Goal: Share content: Share content

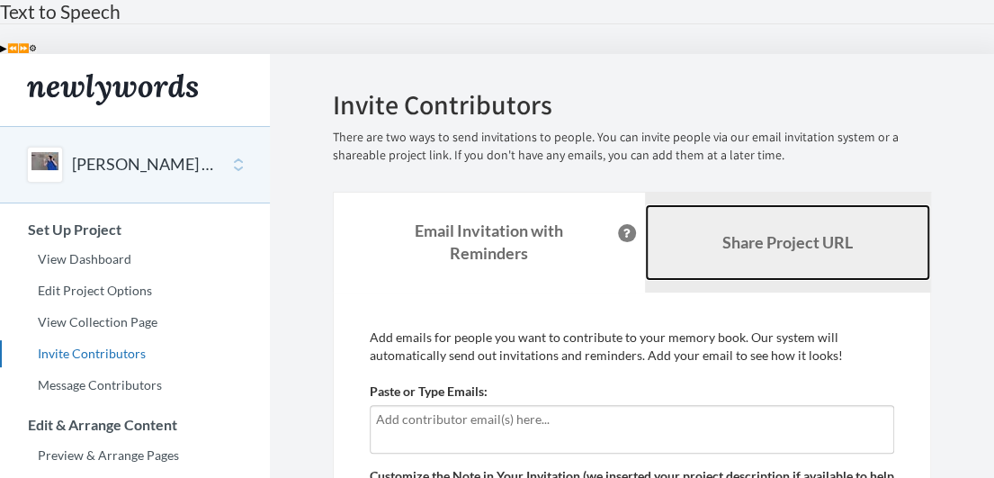
click at [801, 204] on link "Share Project URL" at bounding box center [788, 242] width 286 height 77
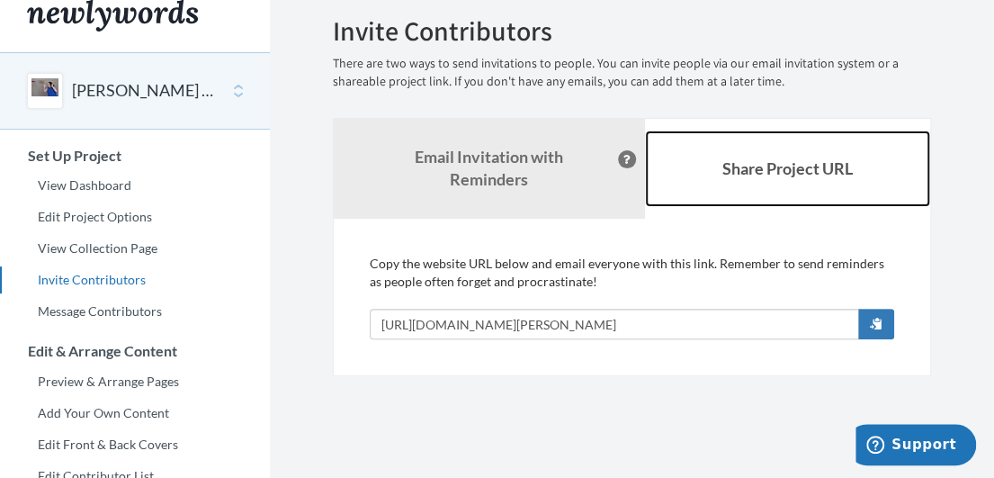
scroll to position [61, 0]
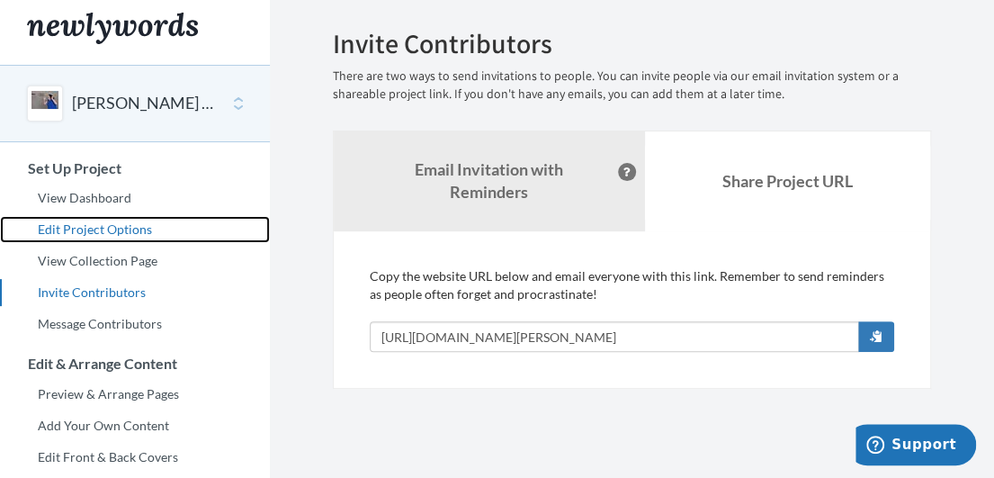
click at [115, 216] on link "Edit Project Options" at bounding box center [135, 229] width 270 height 27
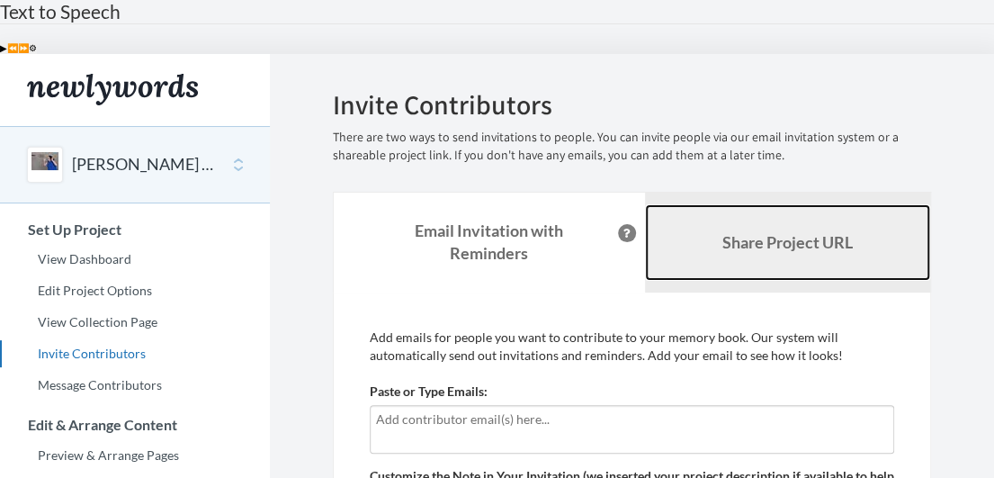
click at [840, 232] on b "Share Project URL" at bounding box center [787, 242] width 130 height 20
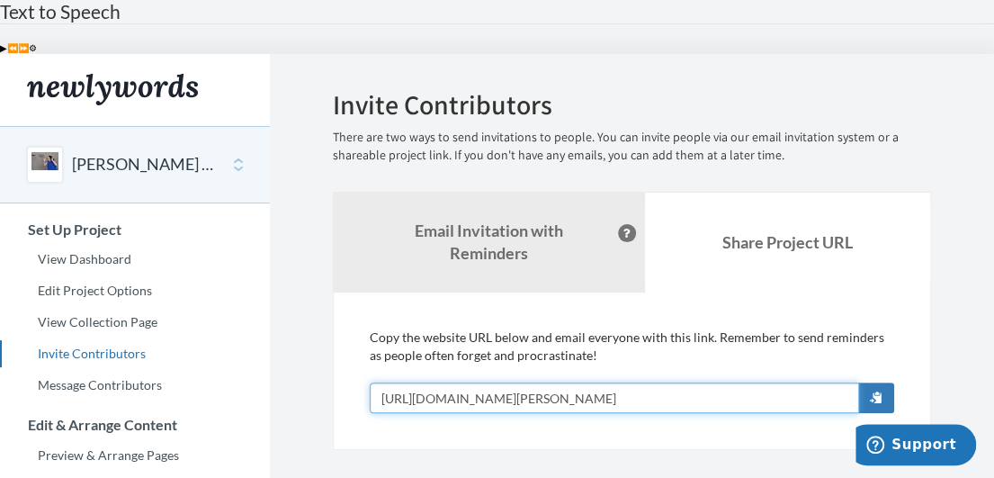
click at [808, 382] on input "[URL][DOMAIN_NAME][PERSON_NAME]" at bounding box center [614, 397] width 489 height 31
